Goal: Use online tool/utility

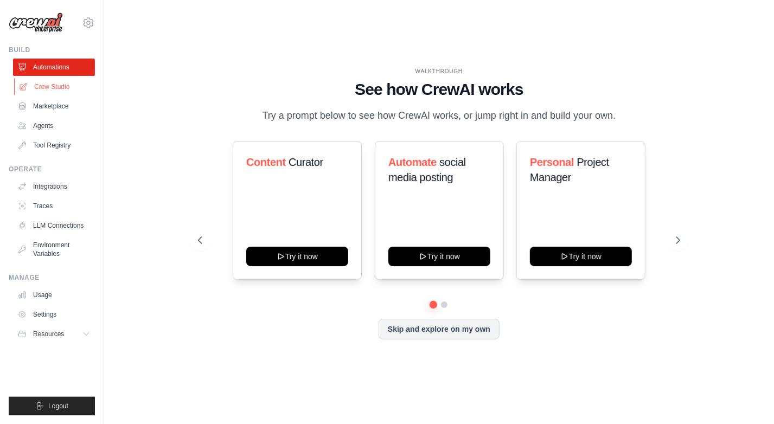
click at [57, 91] on link "Crew Studio" at bounding box center [55, 86] width 82 height 17
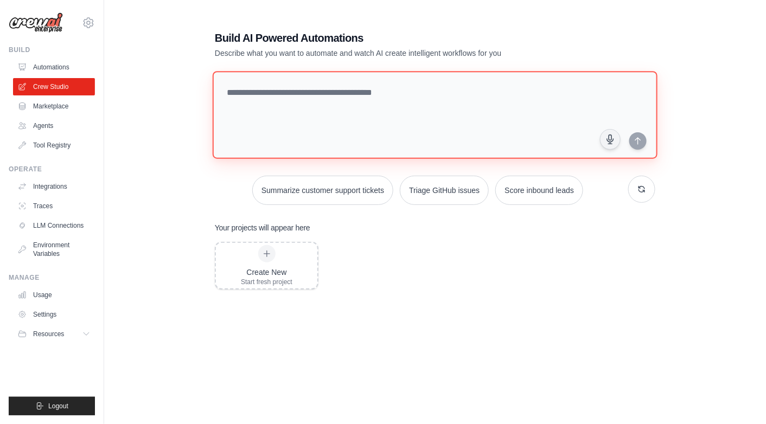
click at [343, 109] on textarea at bounding box center [435, 115] width 445 height 88
type textarea "**********"
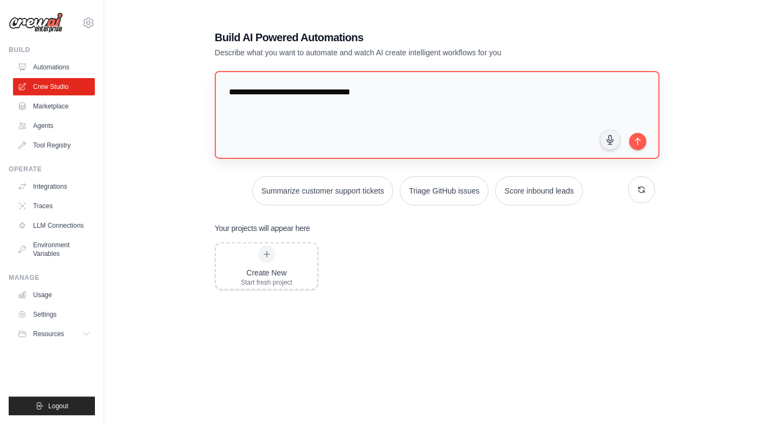
drag, startPoint x: 641, startPoint y: 141, endPoint x: 645, endPoint y: 148, distance: 8.5
click at [640, 141] on icon "submit" at bounding box center [638, 141] width 9 height 9
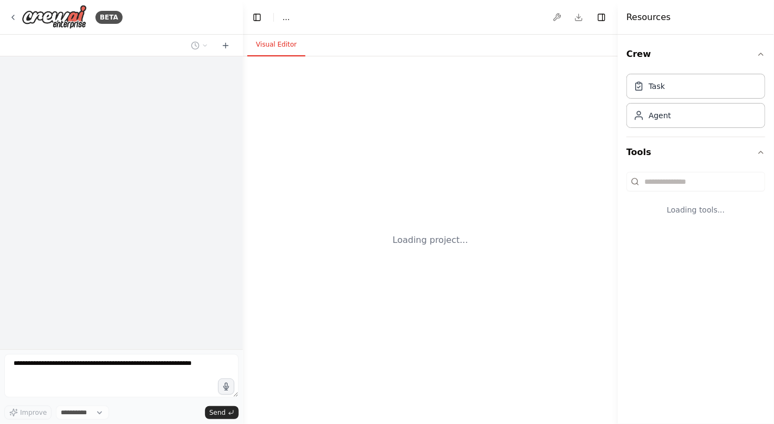
select select "****"
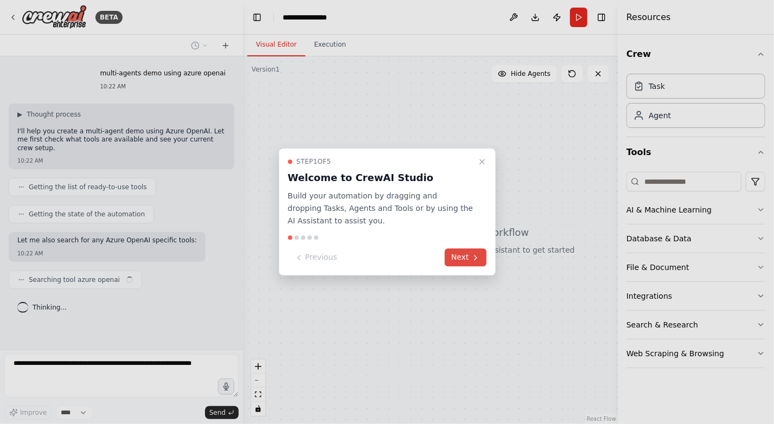
click at [459, 262] on button "Next" at bounding box center [466, 258] width 42 height 18
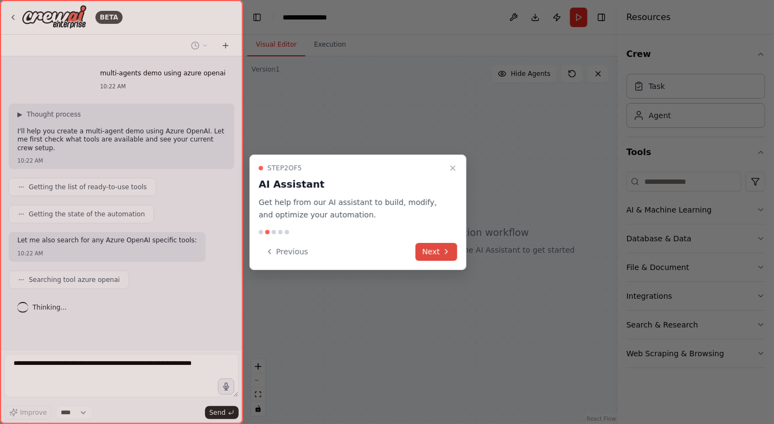
click at [453, 252] on button "Next" at bounding box center [437, 252] width 42 height 18
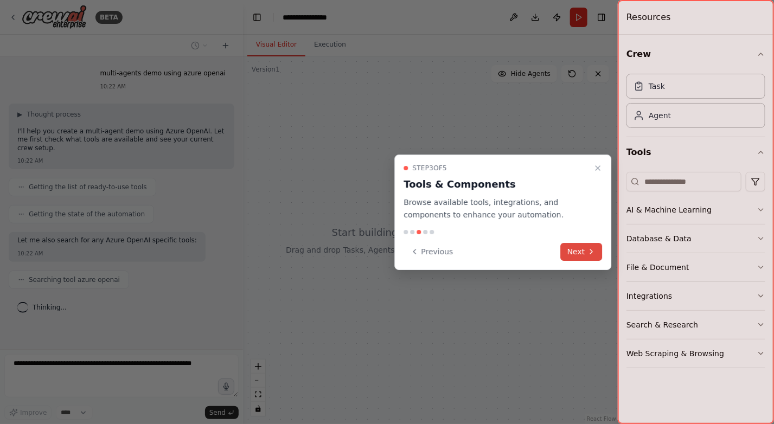
click at [595, 253] on icon at bounding box center [591, 251] width 9 height 9
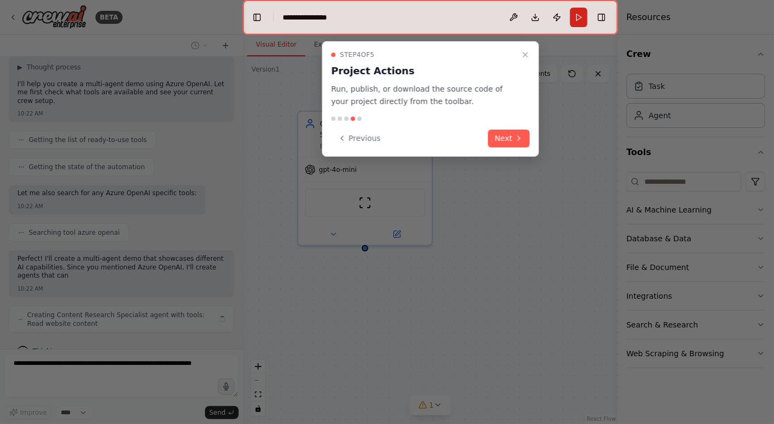
click at [521, 149] on div "Step 4 of 5 Project Actions Run, publish, or download the source code of your p…" at bounding box center [430, 99] width 217 height 116
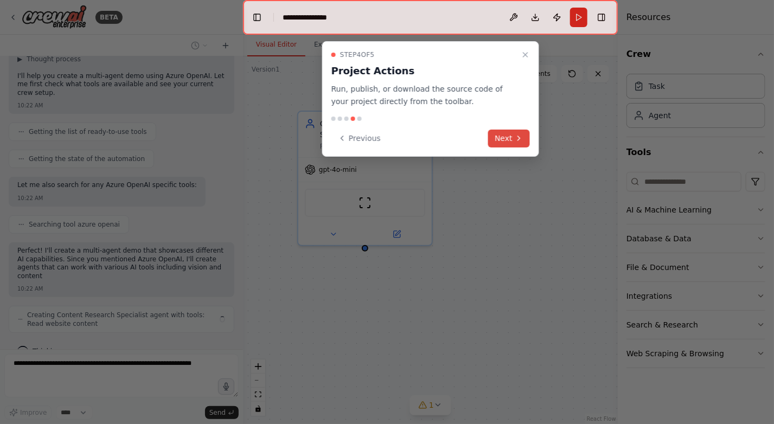
scroll to position [64, 0]
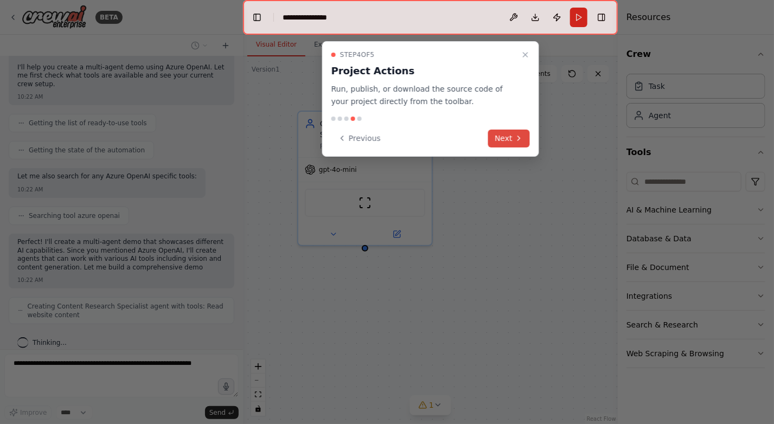
click at [519, 142] on icon at bounding box center [519, 138] width 9 height 9
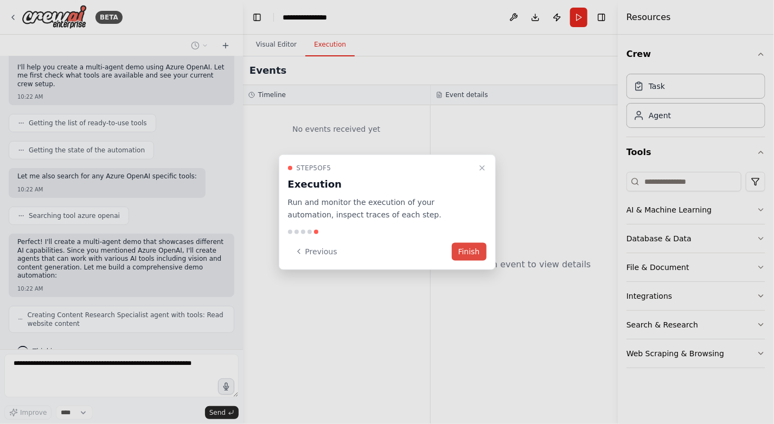
click at [480, 244] on button "Finish" at bounding box center [469, 252] width 35 height 18
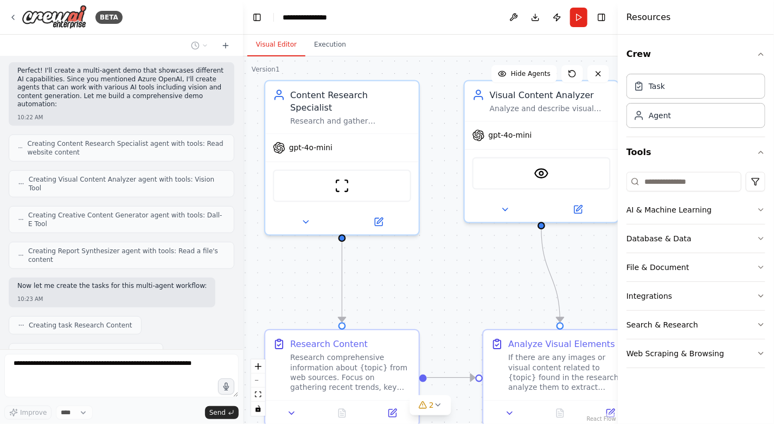
scroll to position [263, 0]
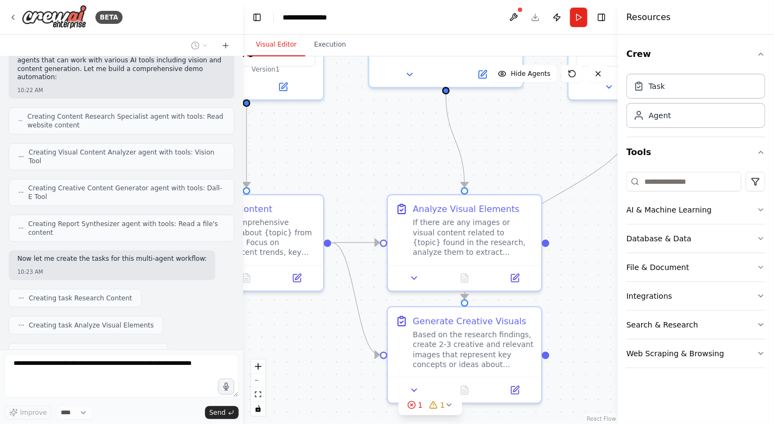
drag, startPoint x: 470, startPoint y: 290, endPoint x: 374, endPoint y: 155, distance: 165.4
click at [374, 155] on div ".deletable-edge-delete-btn { width: 20px; height: 20px; border: 0px solid #ffff…" at bounding box center [430, 240] width 375 height 368
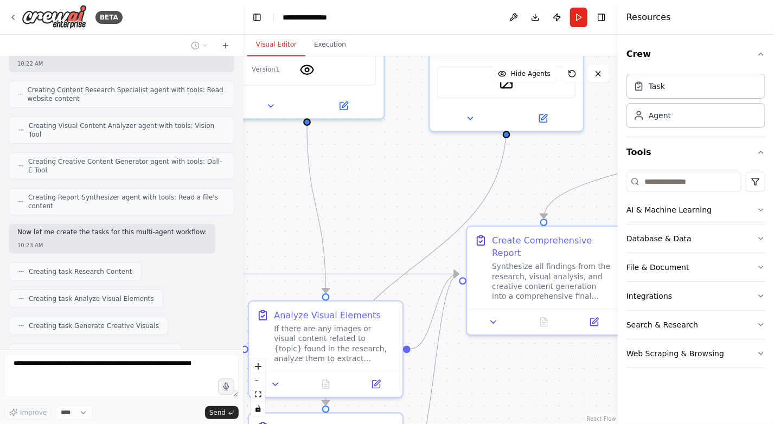
drag, startPoint x: 537, startPoint y: 148, endPoint x: 398, endPoint y: 179, distance: 142.4
click at [398, 179] on div ".deletable-edge-delete-btn { width: 20px; height: 20px; border: 0px solid #ffff…" at bounding box center [430, 240] width 375 height 368
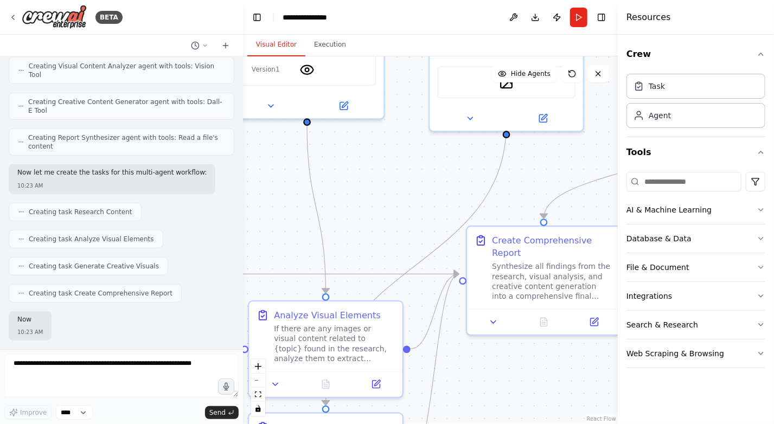
scroll to position [354, 0]
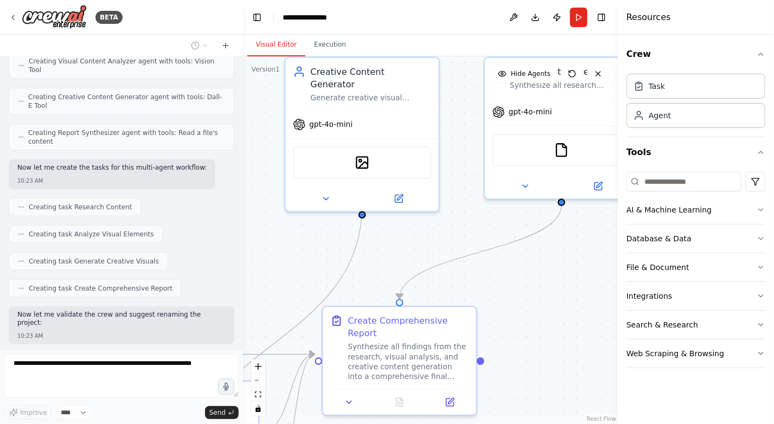
drag, startPoint x: 532, startPoint y: 183, endPoint x: 416, endPoint y: 246, distance: 131.8
click at [416, 246] on div ".deletable-edge-delete-btn { width: 20px; height: 20px; border: 0px solid #ffff…" at bounding box center [430, 240] width 375 height 368
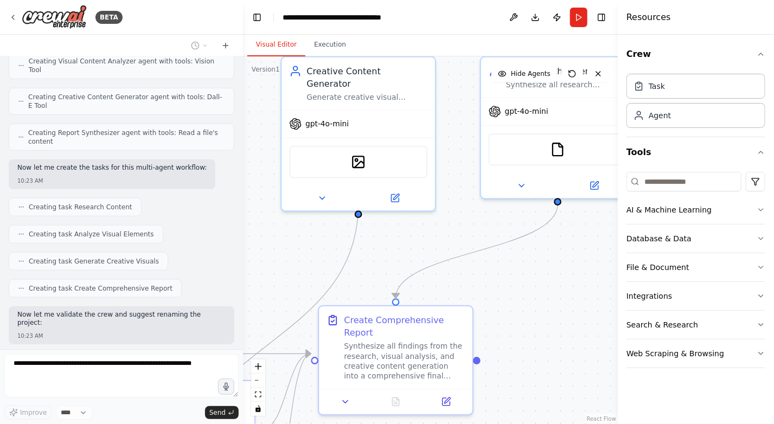
scroll to position [380, 0]
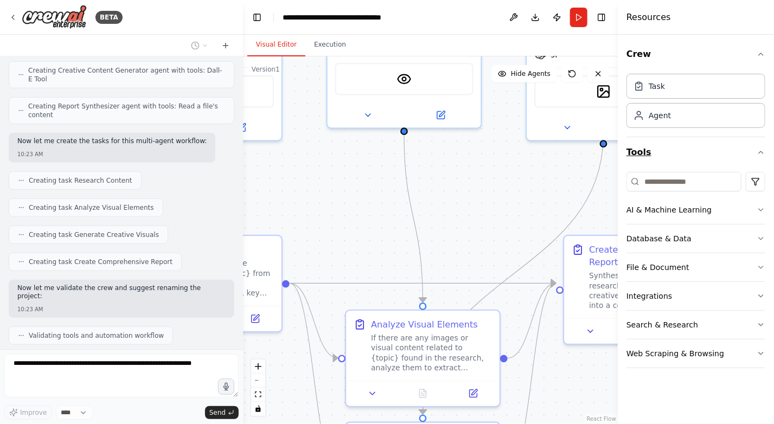
drag, startPoint x: 463, startPoint y: 232, endPoint x: 709, endPoint y: 161, distance: 255.2
click at [709, 161] on div "BETA multi-agents demo using azure openai 10:22 AM ▶ Thought process I'll help …" at bounding box center [387, 212] width 774 height 424
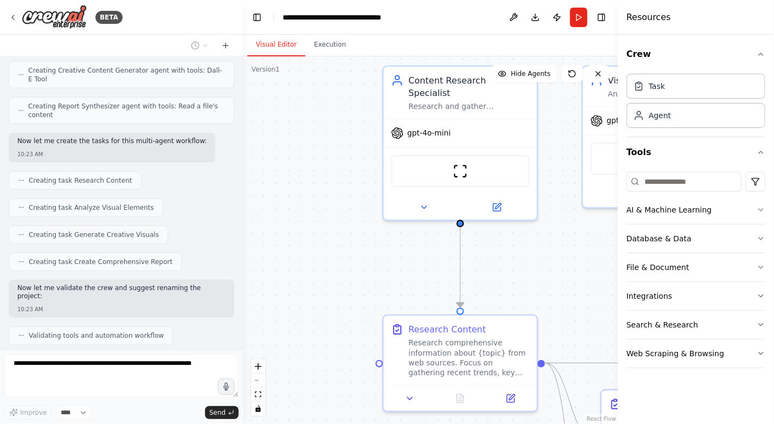
drag, startPoint x: 483, startPoint y: 186, endPoint x: 773, endPoint y: 274, distance: 303.5
click at [773, 274] on div "BETA multi-agents demo using azure openai 10:22 AM ▶ Thought process I'll help …" at bounding box center [387, 212] width 774 height 424
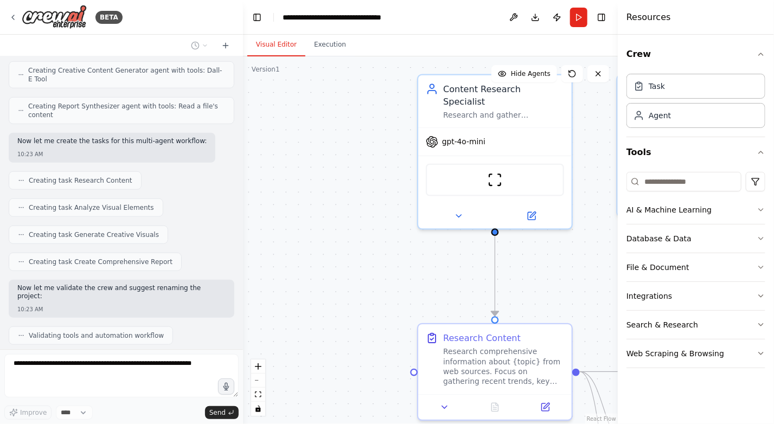
drag, startPoint x: 581, startPoint y: 267, endPoint x: 523, endPoint y: 265, distance: 57.6
click at [523, 265] on div ".deletable-edge-delete-btn { width: 20px; height: 20px; border: 0px solid #ffff…" at bounding box center [430, 240] width 375 height 368
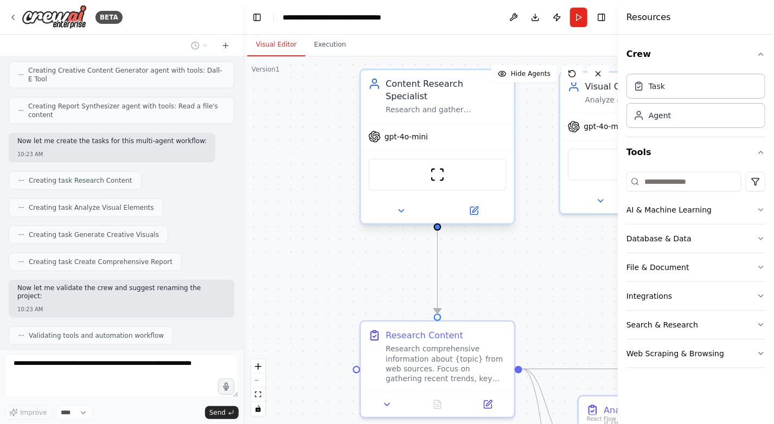
click at [451, 150] on div "ScrapeWebsiteTool" at bounding box center [438, 174] width 154 height 48
click at [422, 132] on span "gpt-4o-mini" at bounding box center [406, 137] width 43 height 10
click at [473, 205] on div at bounding box center [438, 211] width 154 height 25
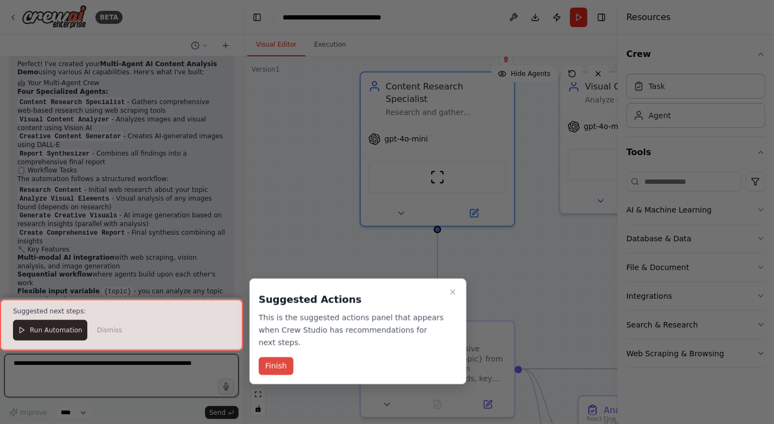
scroll to position [714, 0]
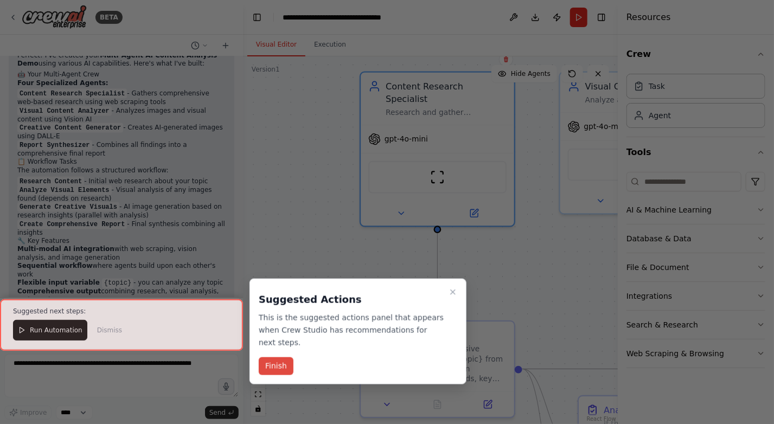
click at [279, 358] on button "Finish" at bounding box center [276, 367] width 35 height 18
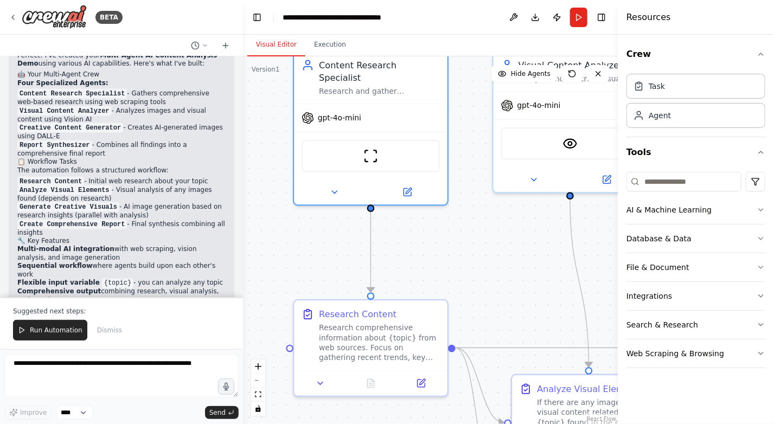
drag, startPoint x: 492, startPoint y: 288, endPoint x: 425, endPoint y: 267, distance: 70.0
click at [425, 267] on div ".deletable-edge-delete-btn { width: 20px; height: 20px; border: 0px solid #ffff…" at bounding box center [430, 240] width 375 height 368
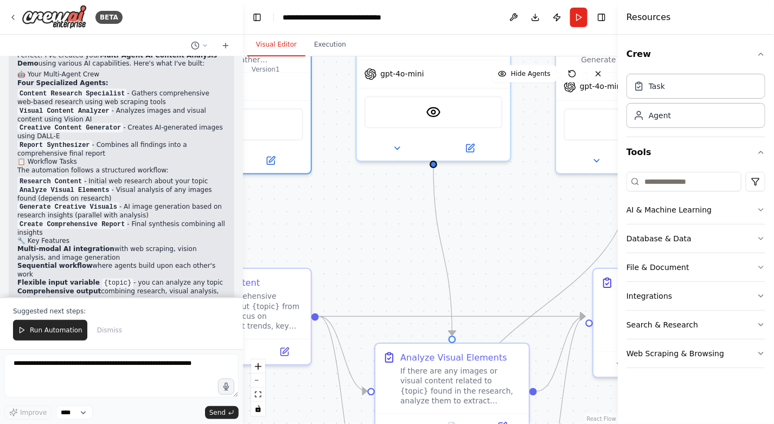
drag, startPoint x: 517, startPoint y: 283, endPoint x: 359, endPoint y: 248, distance: 161.8
click at [359, 248] on div ".deletable-edge-delete-btn { width: 20px; height: 20px; border: 0px solid #ffff…" at bounding box center [430, 240] width 375 height 368
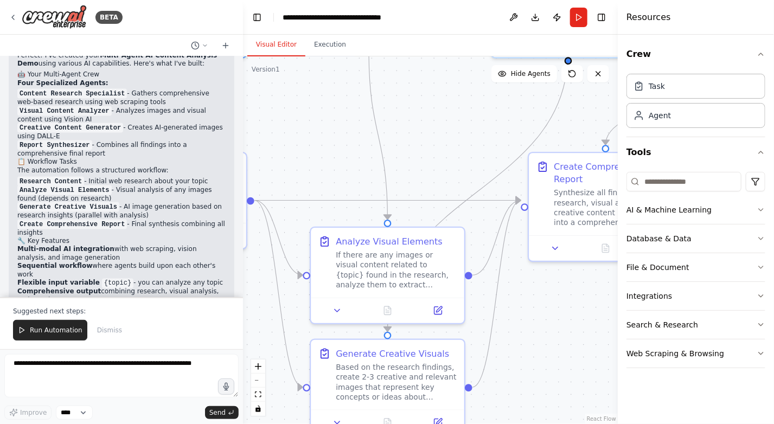
drag, startPoint x: 500, startPoint y: 264, endPoint x: 456, endPoint y: 151, distance: 120.4
click at [456, 151] on div ".deletable-edge-delete-btn { width: 20px; height: 20px; border: 0px solid #ffff…" at bounding box center [430, 240] width 375 height 368
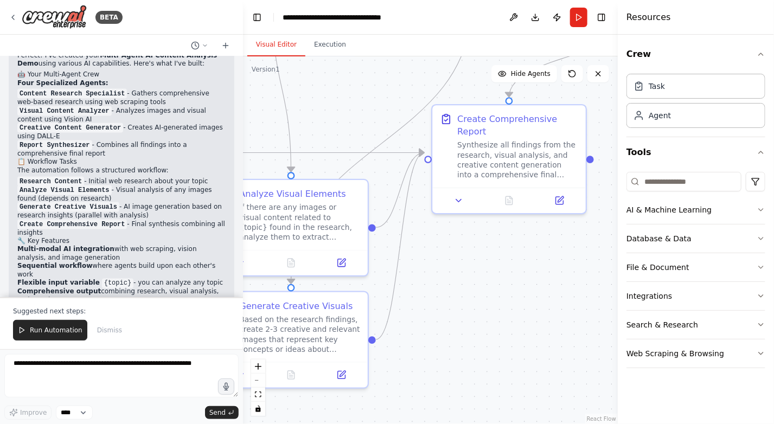
drag, startPoint x: 544, startPoint y: 320, endPoint x: 406, endPoint y: 346, distance: 140.2
click at [406, 346] on div ".deletable-edge-delete-btn { width: 20px; height: 20px; border: 0px solid #ffff…" at bounding box center [430, 240] width 375 height 368
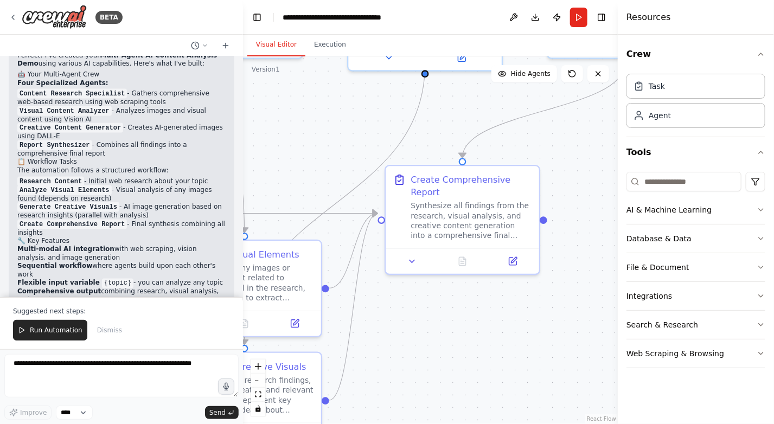
drag, startPoint x: 497, startPoint y: 409, endPoint x: 494, endPoint y: 418, distance: 10.3
click at [494, 418] on div ".deletable-edge-delete-btn { width: 20px; height: 20px; border: 0px solid #ffff…" at bounding box center [430, 240] width 375 height 368
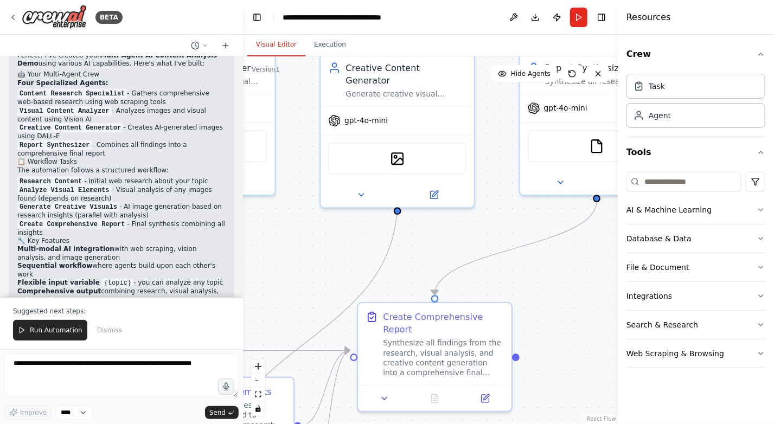
drag, startPoint x: 563, startPoint y: 292, endPoint x: 577, endPoint y: 387, distance: 96.0
click at [577, 392] on div ".deletable-edge-delete-btn { width: 20px; height: 20px; border: 0px solid #ffff…" at bounding box center [430, 240] width 375 height 368
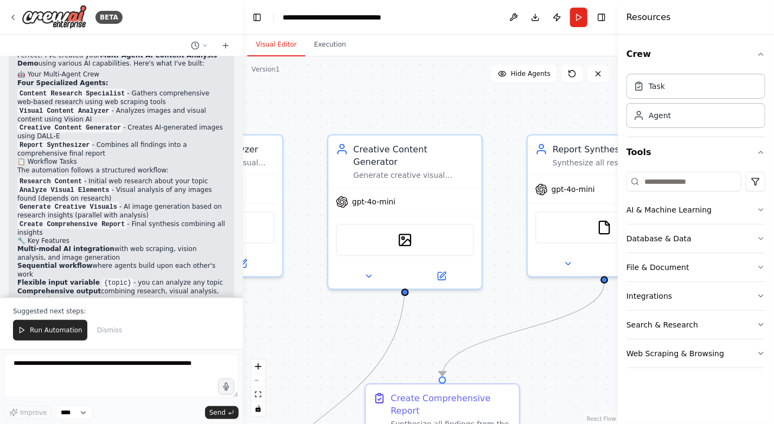
drag, startPoint x: 570, startPoint y: 329, endPoint x: 570, endPoint y: 352, distance: 22.8
click at [570, 352] on div ".deletable-edge-delete-btn { width: 20px; height: 20px; border: 0px solid #ffff…" at bounding box center [430, 240] width 375 height 368
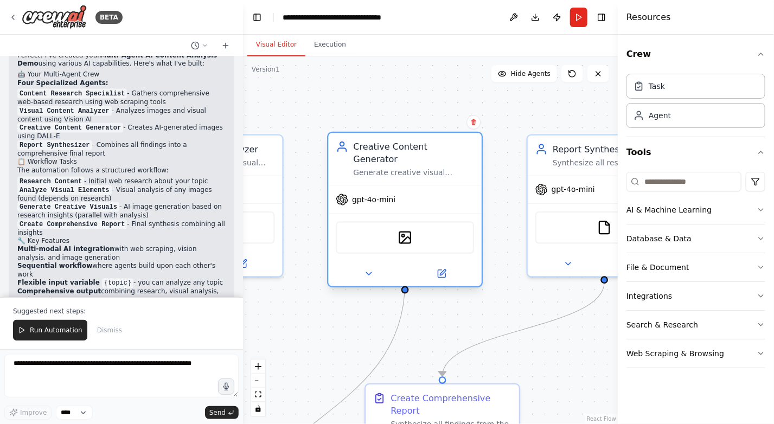
click at [476, 213] on div "DallETool" at bounding box center [405, 237] width 154 height 48
click at [368, 273] on icon at bounding box center [368, 274] width 5 height 3
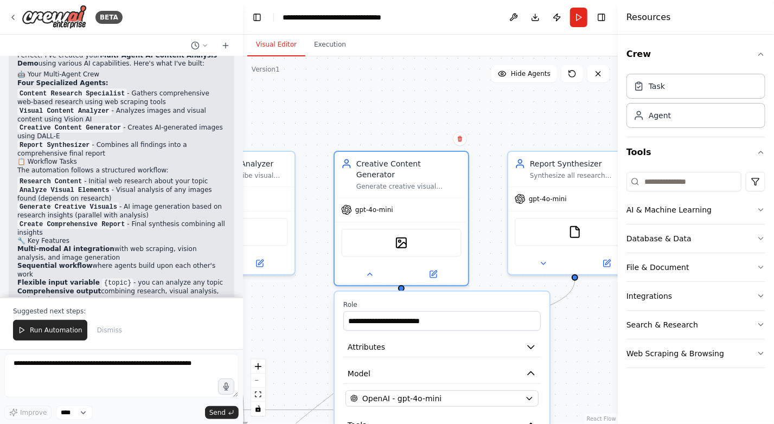
click at [283, 297] on div ".deletable-edge-delete-btn { width: 20px; height: 20px; border: 0px solid #ffff…" at bounding box center [430, 240] width 375 height 368
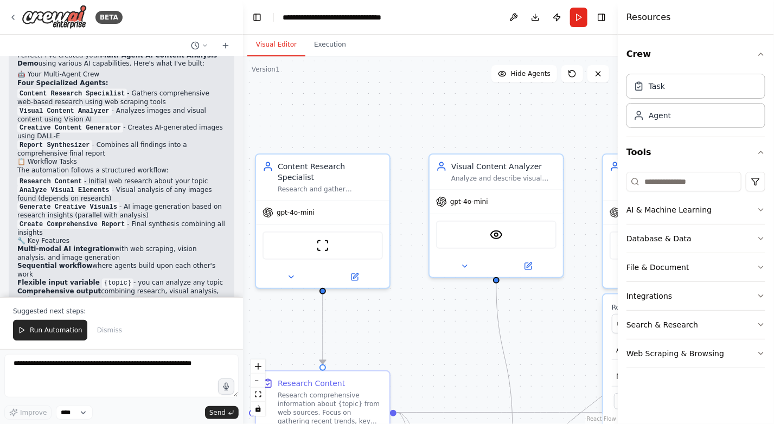
drag, startPoint x: 333, startPoint y: 120, endPoint x: 601, endPoint y: 123, distance: 268.6
click at [601, 123] on div ".deletable-edge-delete-btn { width: 20px; height: 20px; border: 0px solid #ffff…" at bounding box center [430, 240] width 375 height 368
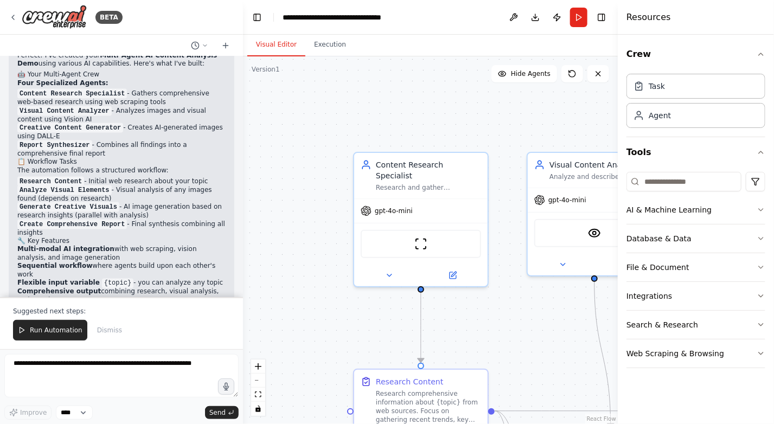
drag, startPoint x: 482, startPoint y: 131, endPoint x: 581, endPoint y: 129, distance: 98.2
click at [581, 129] on div ".deletable-edge-delete-btn { width: 20px; height: 20px; border: 0px solid #ffff…" at bounding box center [430, 240] width 375 height 368
click at [716, 237] on button "Database & Data" at bounding box center [696, 239] width 139 height 28
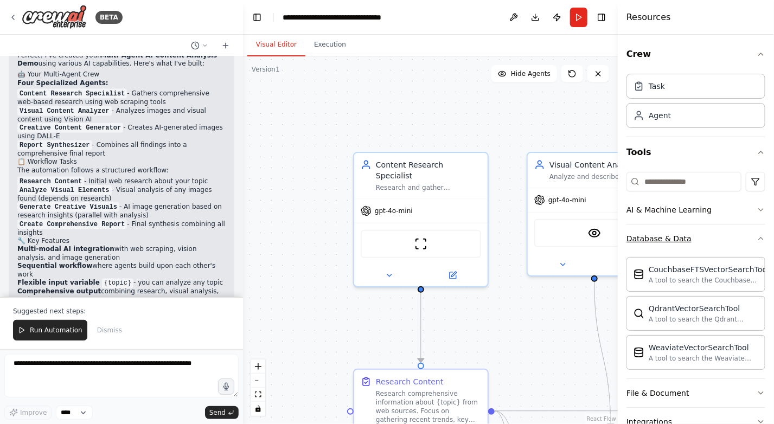
click at [716, 237] on button "Database & Data" at bounding box center [696, 239] width 139 height 28
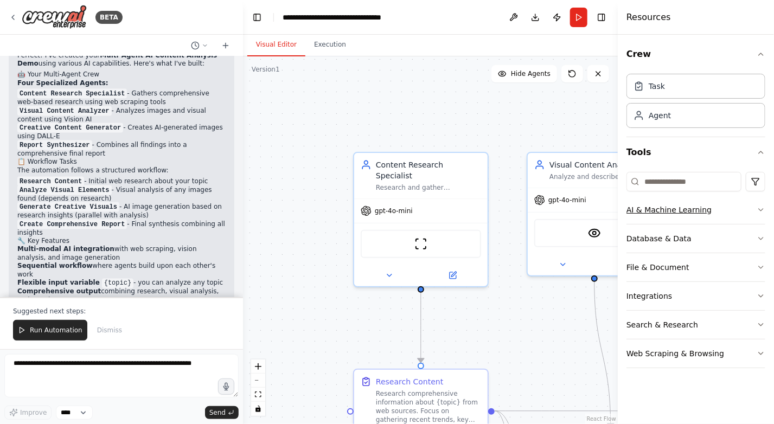
click at [726, 209] on button "AI & Machine Learning" at bounding box center [696, 210] width 139 height 28
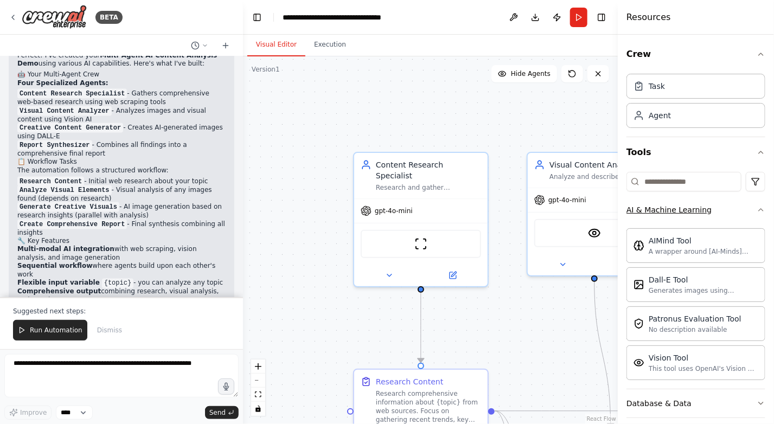
click at [726, 209] on button "AI & Machine Learning" at bounding box center [696, 210] width 139 height 28
